Goal: Transaction & Acquisition: Book appointment/travel/reservation

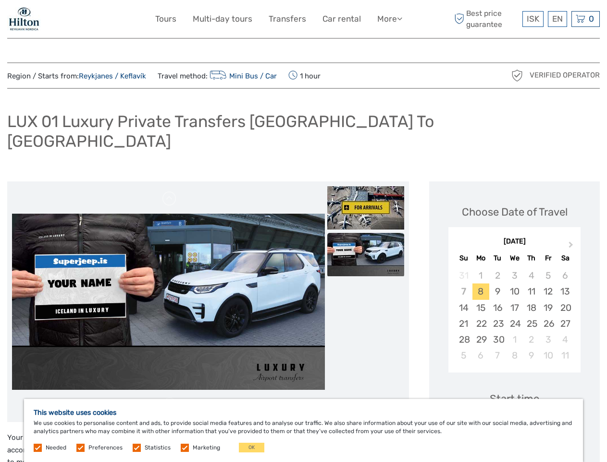
click at [389, 19] on link "More" at bounding box center [389, 19] width 25 height 14
click at [401, 18] on icon at bounding box center [399, 18] width 5 height 8
click at [533, 19] on span "ISK" at bounding box center [533, 19] width 13 height 10
click at [557, 19] on div "EN English Español Deutsch" at bounding box center [557, 19] width 19 height 16
click at [586, 19] on div "0 Items Total 0 ISK Checkout The shopping cart is empty." at bounding box center [586, 19] width 28 height 16
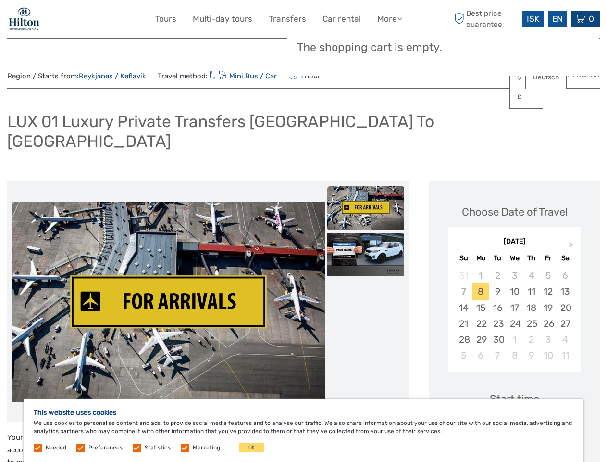
click at [168, 282] on img at bounding box center [168, 301] width 313 height 201
click at [170, 191] on link at bounding box center [169, 198] width 15 height 15
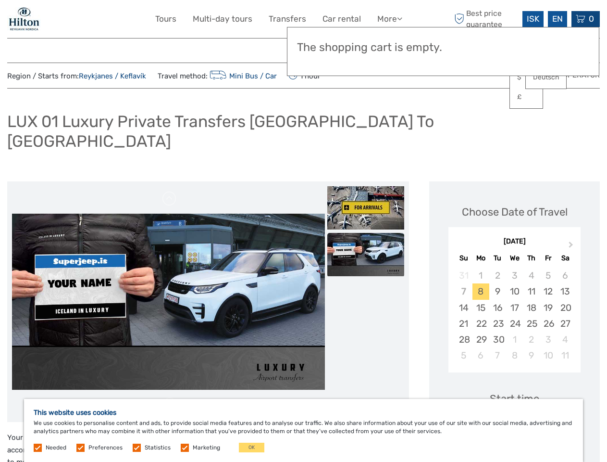
click at [366, 188] on img at bounding box center [365, 207] width 77 height 43
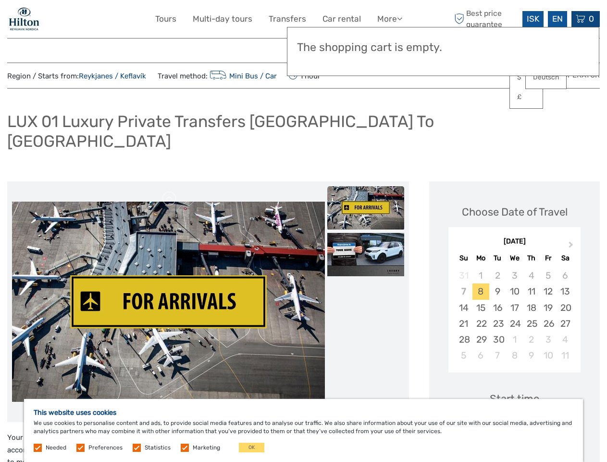
click at [366, 235] on img at bounding box center [365, 254] width 77 height 43
